Goal: Task Accomplishment & Management: Manage account settings

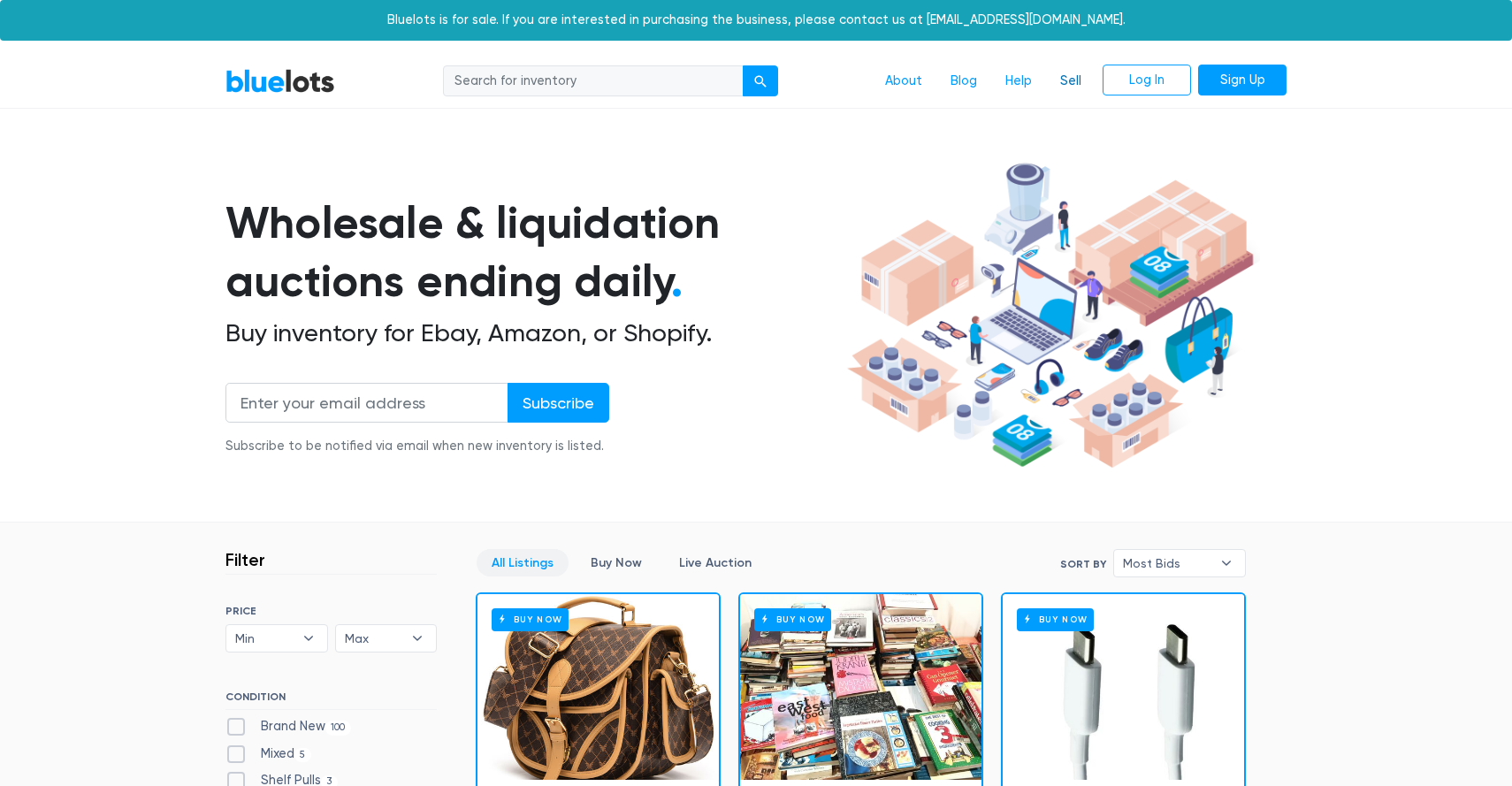
click at [1071, 85] on link "Sell" at bounding box center [1071, 81] width 49 height 34
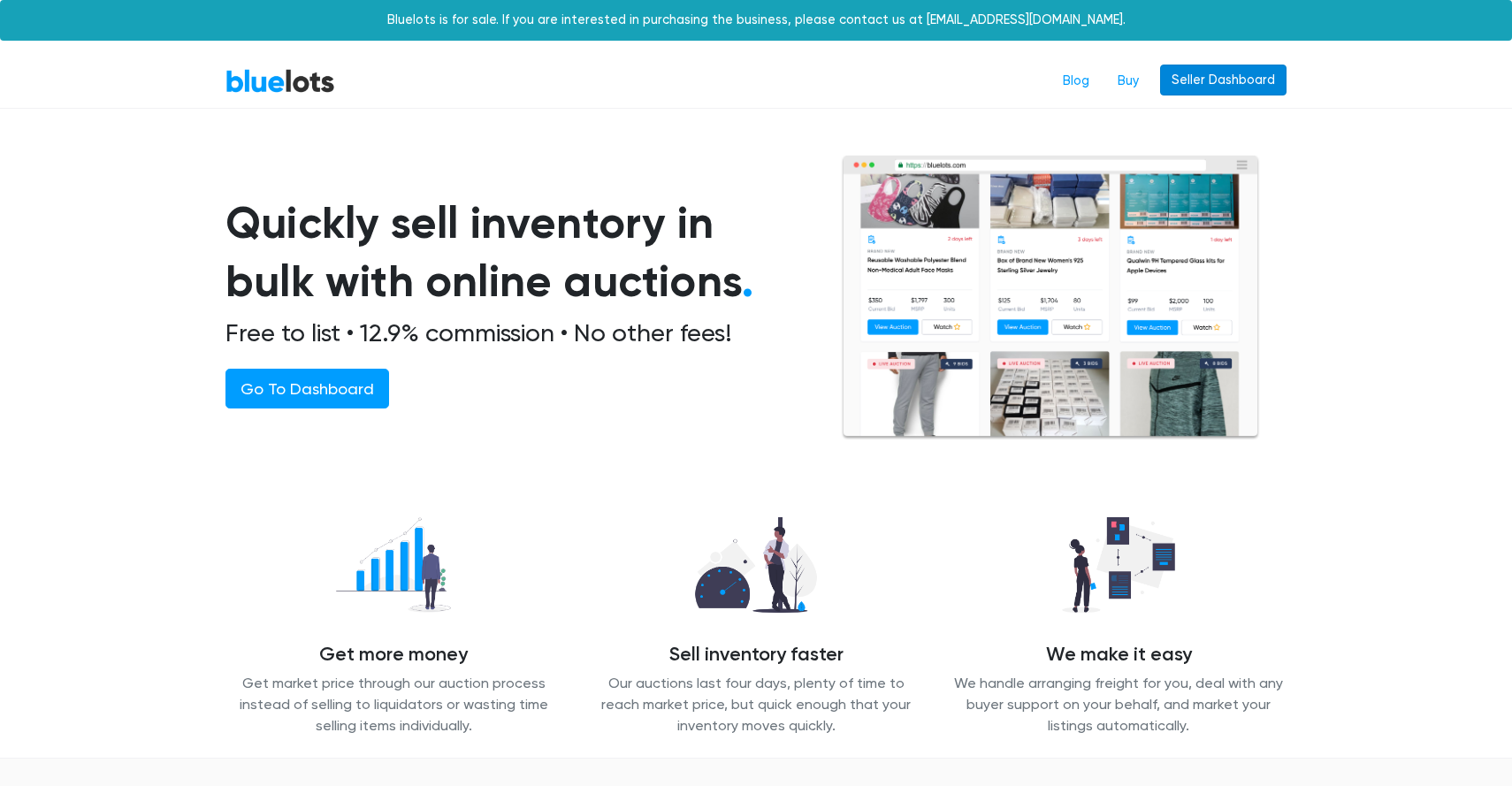
click at [1206, 68] on link "Seller Dashboard" at bounding box center [1223, 80] width 126 height 32
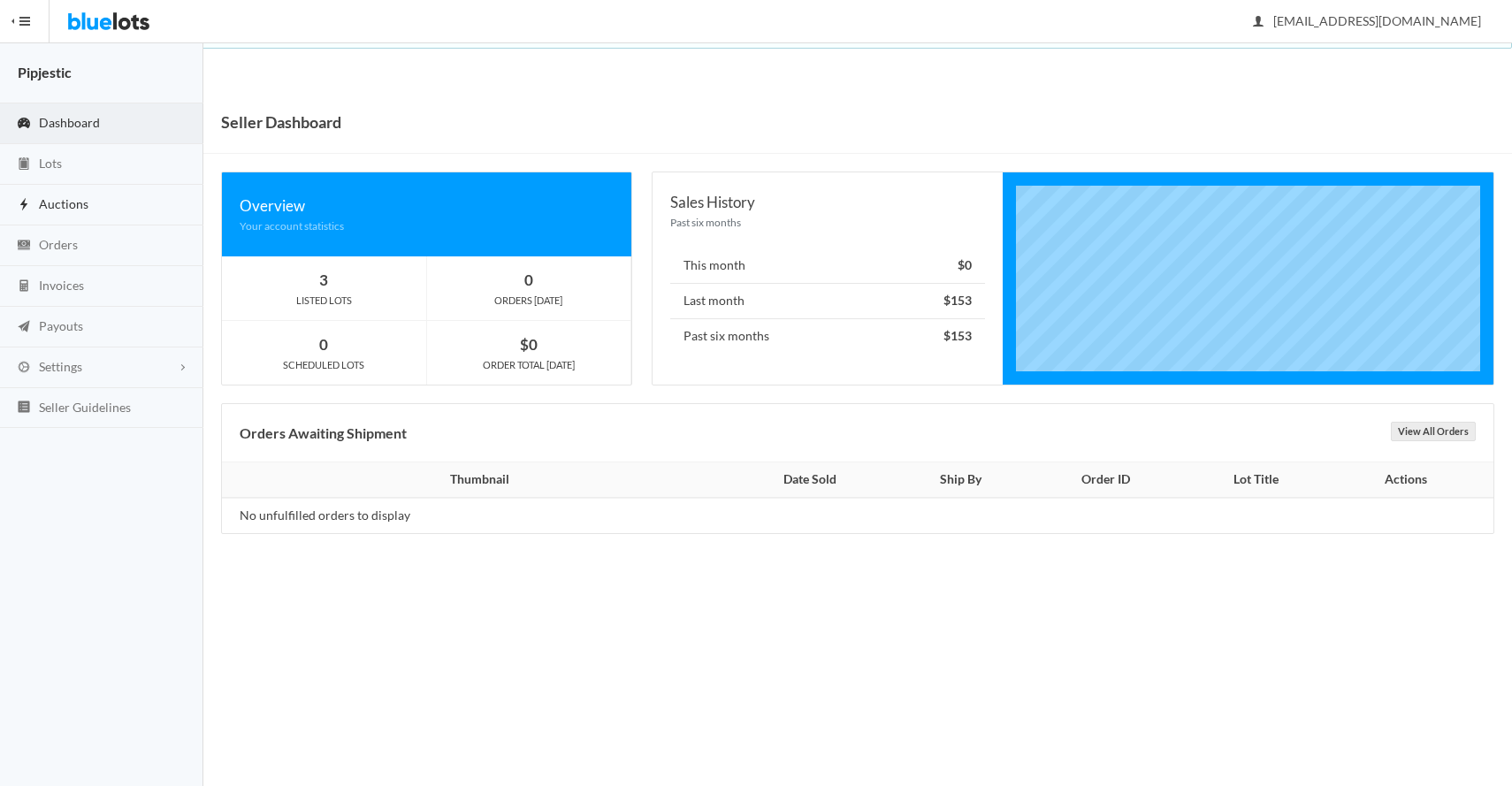
click at [60, 210] on span "Auctions" at bounding box center [63, 203] width 49 height 15
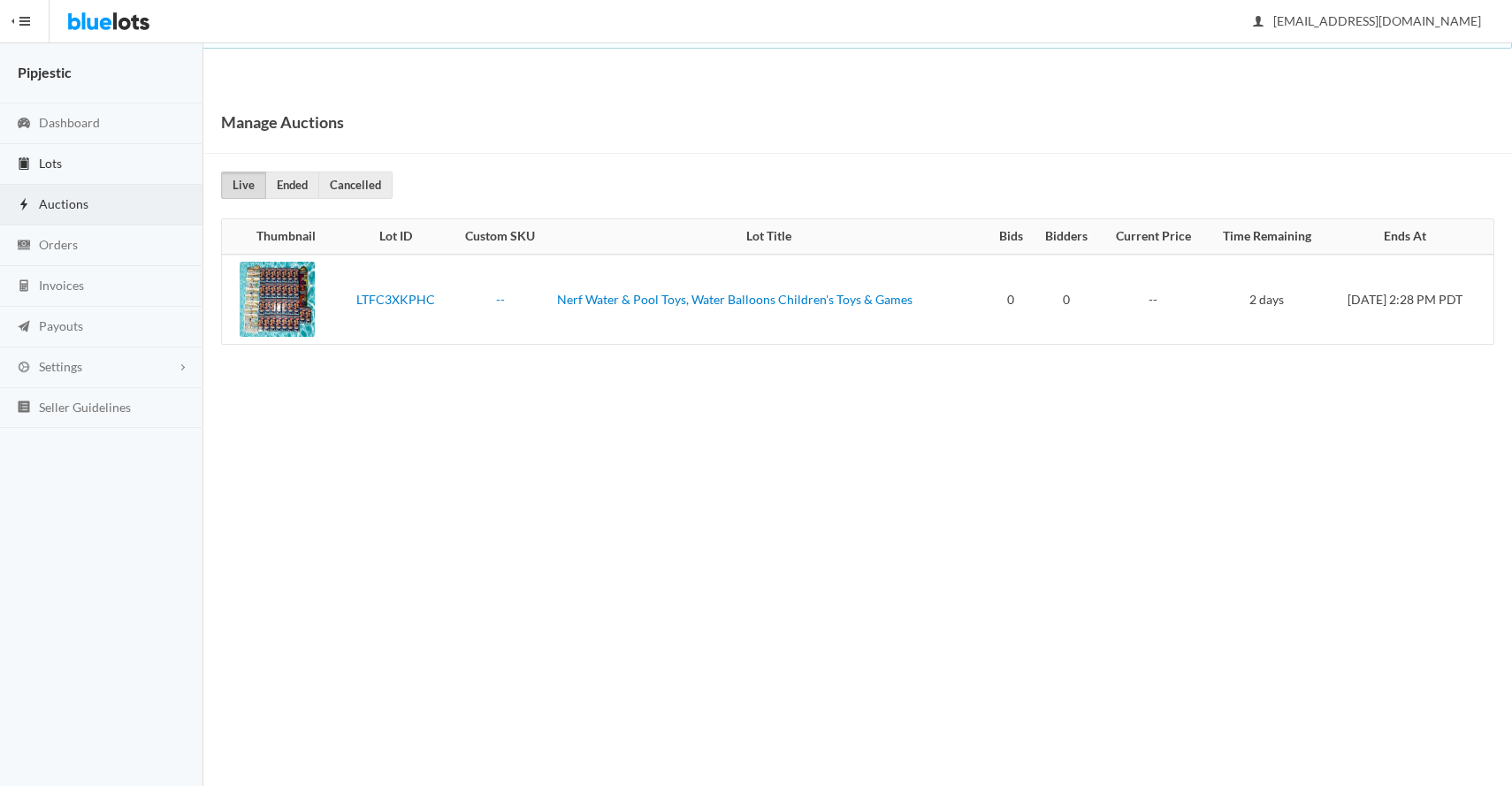
click at [52, 168] on span "Lots" at bounding box center [49, 163] width 23 height 15
